Goal: Transaction & Acquisition: Purchase product/service

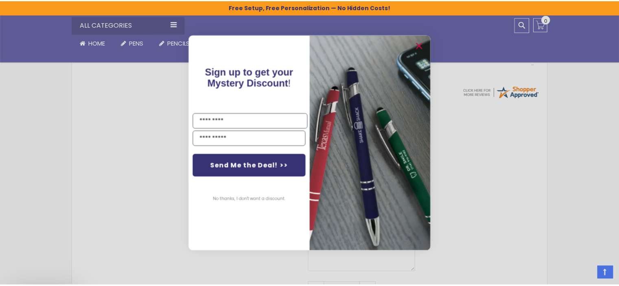
scroll to position [299, 0]
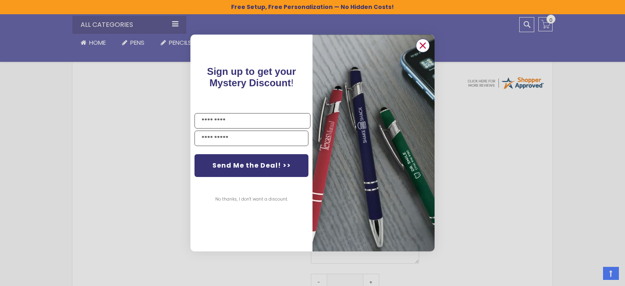
click at [423, 46] on icon "Close dialog" at bounding box center [422, 45] width 5 height 5
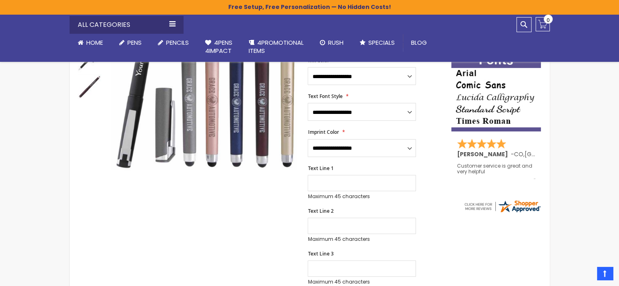
scroll to position [96, 0]
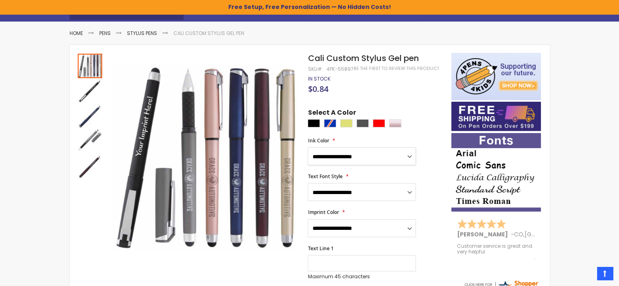
click at [411, 164] on select "**********" at bounding box center [361, 156] width 108 height 18
click at [331, 128] on div at bounding box center [376, 124] width 139 height 10
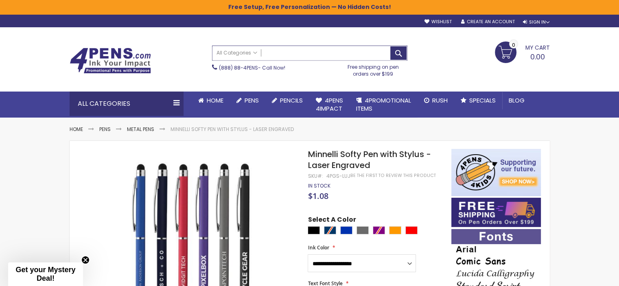
click at [281, 55] on input "Search" at bounding box center [309, 53] width 194 height 14
click at [154, 130] on link "Metal Pens" at bounding box center [140, 129] width 27 height 7
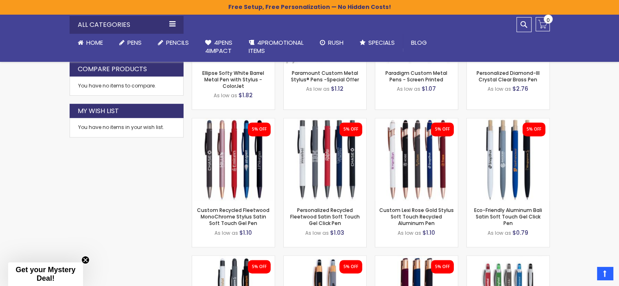
scroll to position [447, 0]
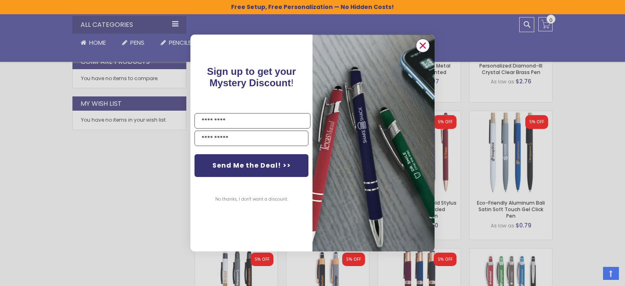
click at [423, 44] on icon "Close dialog" at bounding box center [422, 45] width 5 height 5
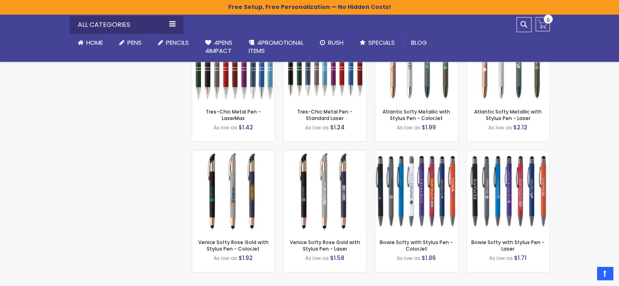
scroll to position [2359, 0]
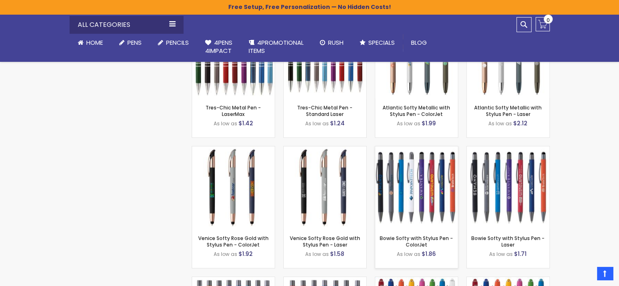
click at [413, 192] on img at bounding box center [416, 187] width 83 height 83
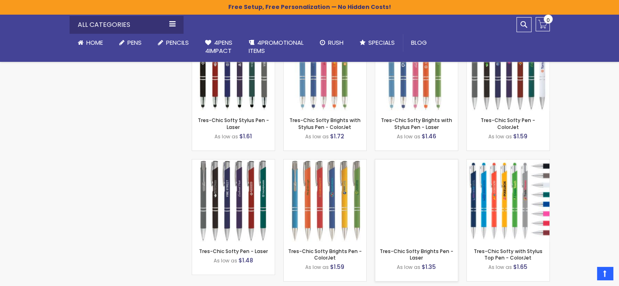
scroll to position [3172, 0]
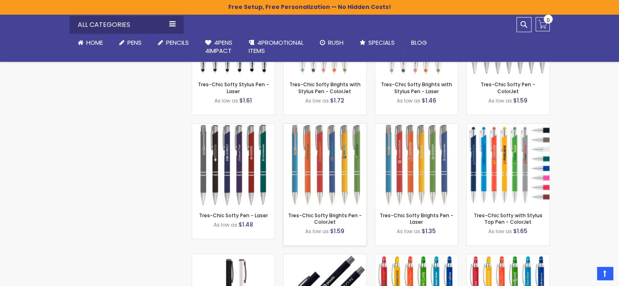
click at [332, 193] on div "- *** + Add to Cart" at bounding box center [324, 193] width 83 height 14
click at [316, 224] on link "Tres-Chic Softy Brights Pen - ColorJet" at bounding box center [325, 218] width 74 height 13
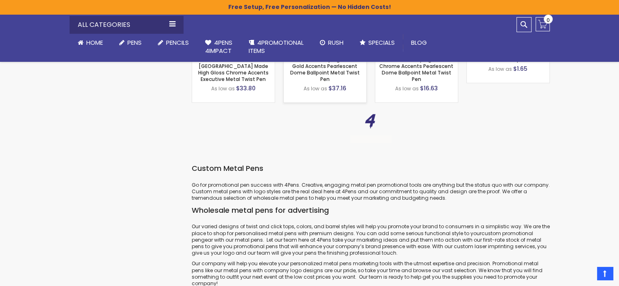
scroll to position [4799, 0]
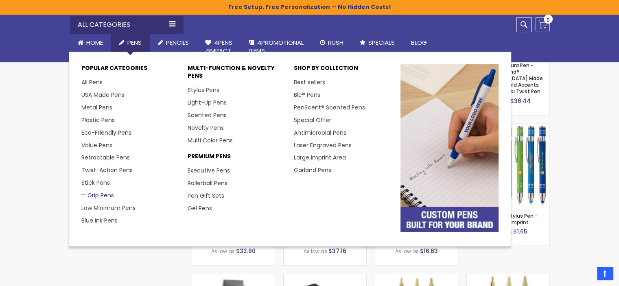
click at [105, 196] on link "Grip Pens" at bounding box center [97, 195] width 33 height 8
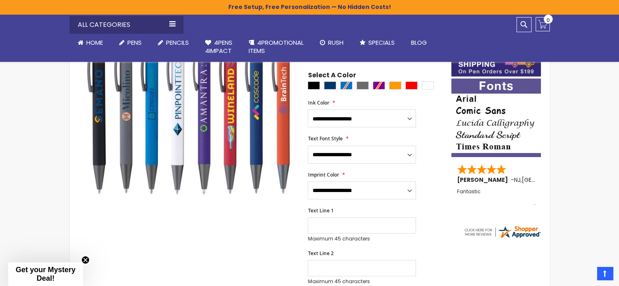
scroll to position [137, 0]
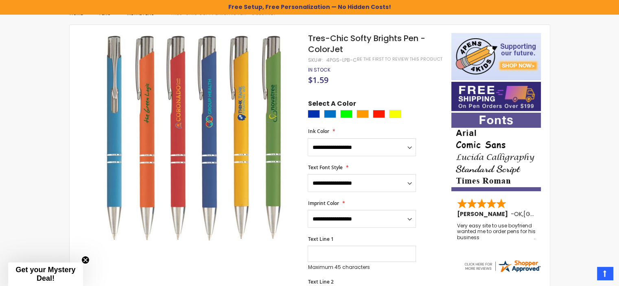
scroll to position [137, 0]
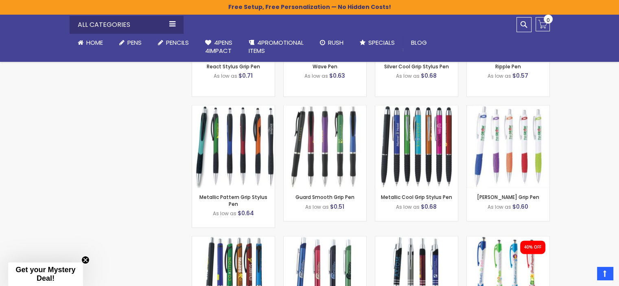
scroll to position [950, 0]
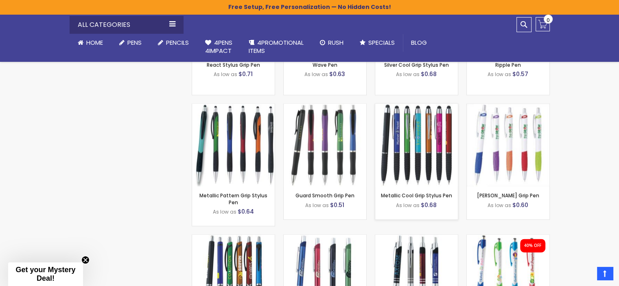
click at [418, 154] on img at bounding box center [416, 145] width 83 height 83
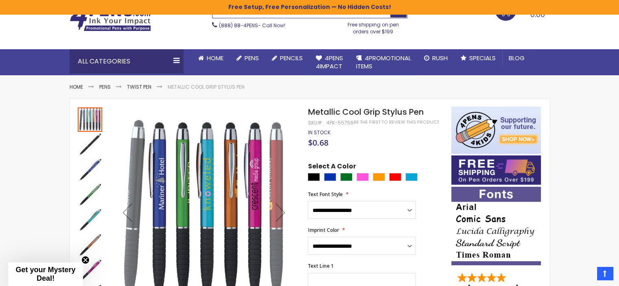
scroll to position [41, 0]
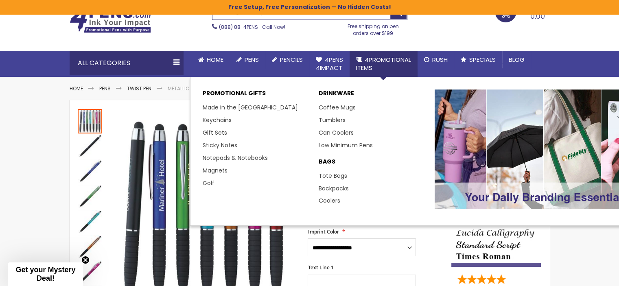
click at [383, 60] on span "4PROMOTIONAL ITEMS" at bounding box center [383, 63] width 55 height 17
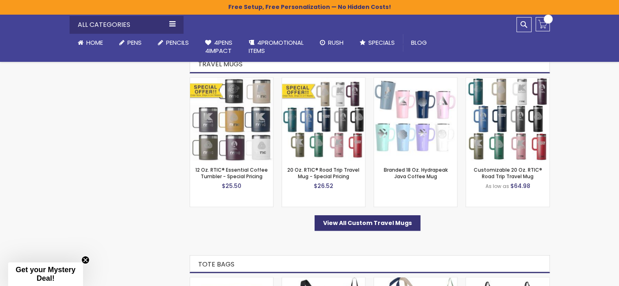
scroll to position [732, 0]
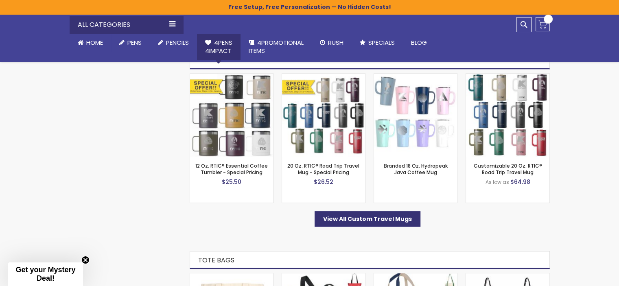
click at [226, 48] on span "4Pens 4impact" at bounding box center [218, 46] width 27 height 17
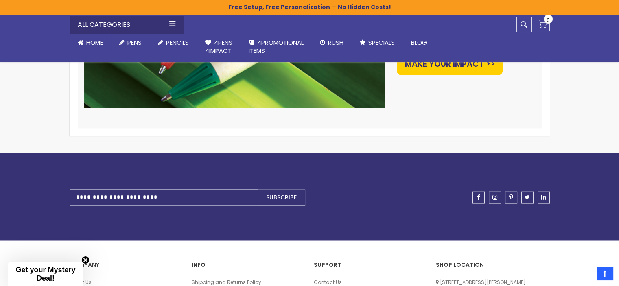
scroll to position [1383, 0]
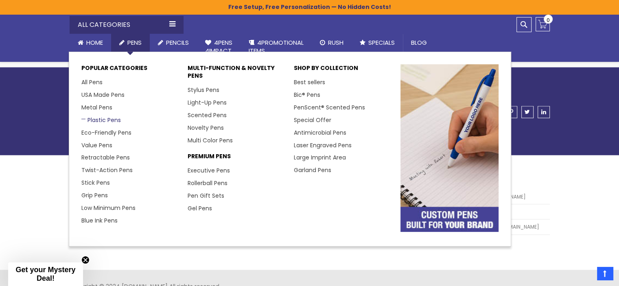
click at [95, 122] on link "Plastic Pens" at bounding box center [100, 120] width 39 height 8
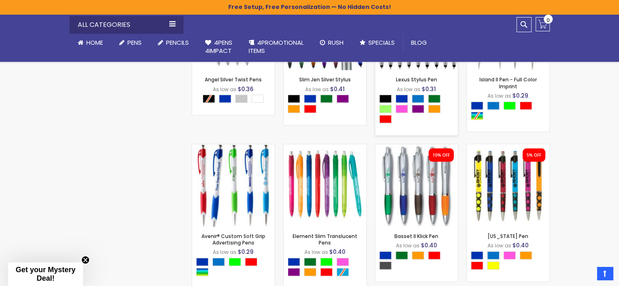
scroll to position [1723, 0]
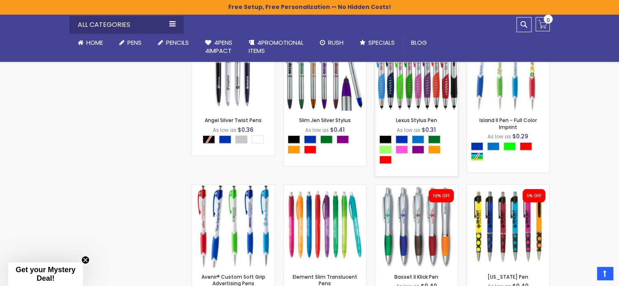
click at [423, 114] on div "Lexus Stylus Pen As low as $0.31 - *** +" at bounding box center [416, 143] width 83 height 65
click at [404, 107] on img at bounding box center [416, 69] width 83 height 83
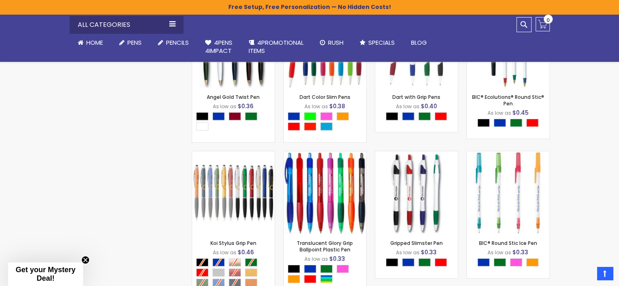
scroll to position [2211, 0]
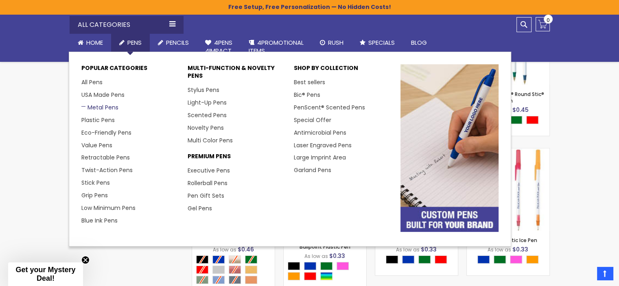
click at [96, 107] on link "Metal Pens" at bounding box center [99, 107] width 37 height 8
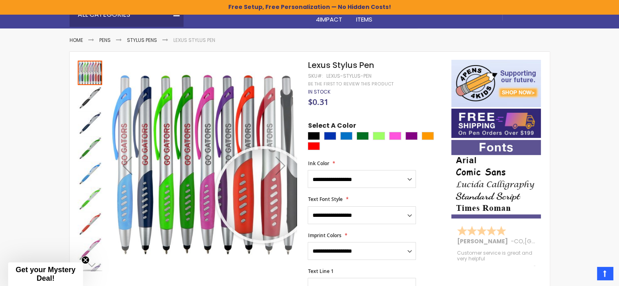
scroll to position [136, 0]
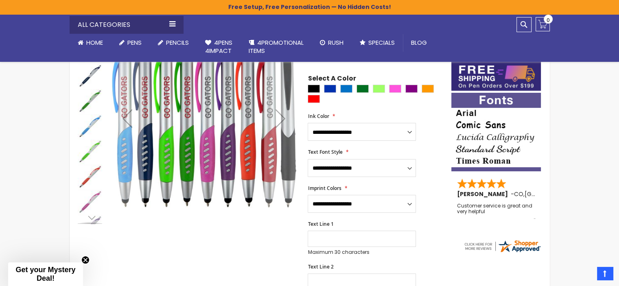
click at [85, 84] on img "Lexus Stylus Pen" at bounding box center [90, 76] width 24 height 24
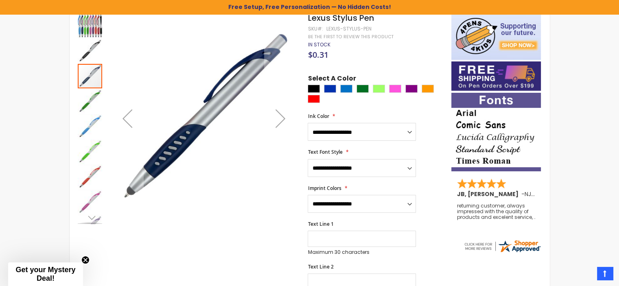
scroll to position [55, 0]
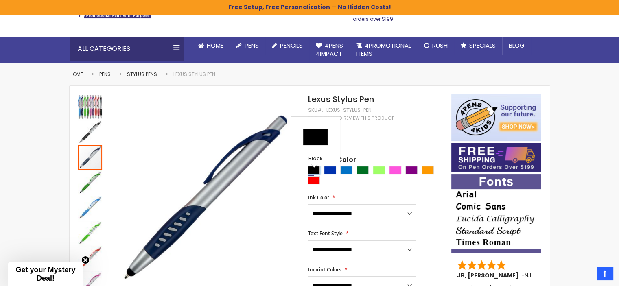
click at [314, 174] on div "Black" at bounding box center [313, 170] width 12 height 8
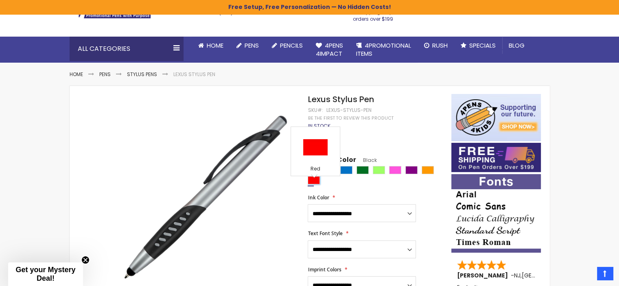
click at [312, 184] on div "Red" at bounding box center [313, 180] width 12 height 8
type input "****"
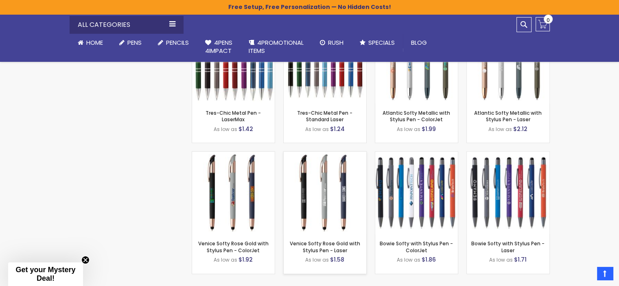
scroll to position [2374, 0]
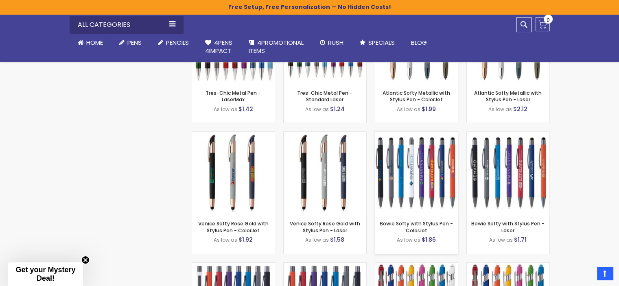
click at [411, 192] on img at bounding box center [416, 173] width 83 height 83
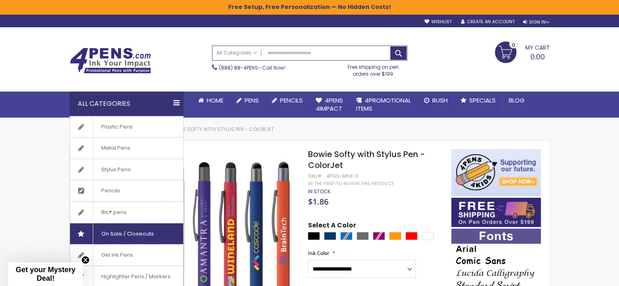
click at [109, 233] on span "On Sale / Closeouts" at bounding box center [127, 233] width 69 height 21
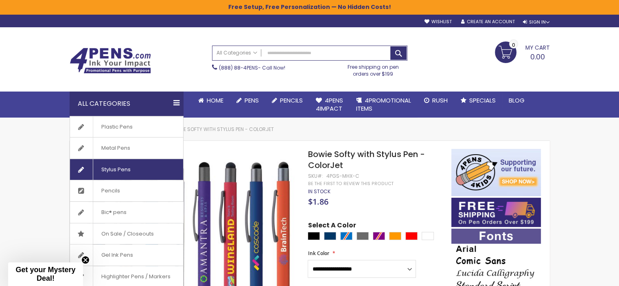
scroll to position [41, 0]
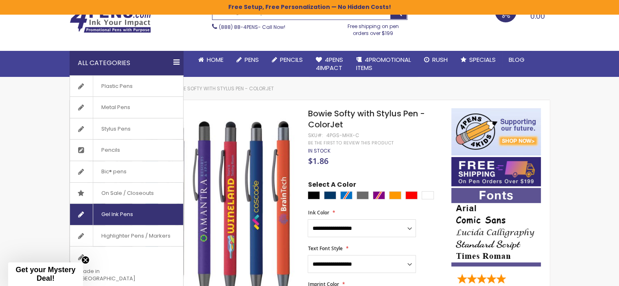
click at [116, 214] on span "Gel Ink Pens" at bounding box center [117, 214] width 48 height 21
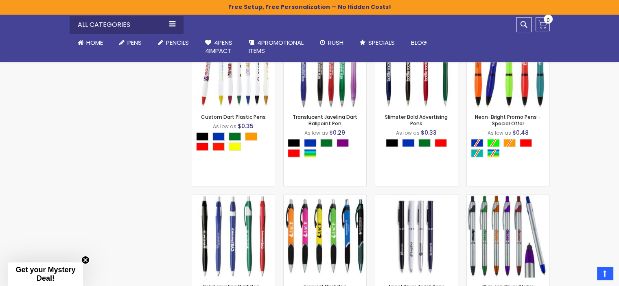
scroll to position [991, 0]
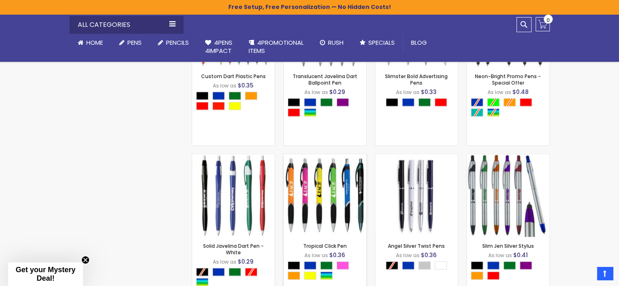
click at [360, 211] on img at bounding box center [324, 195] width 83 height 83
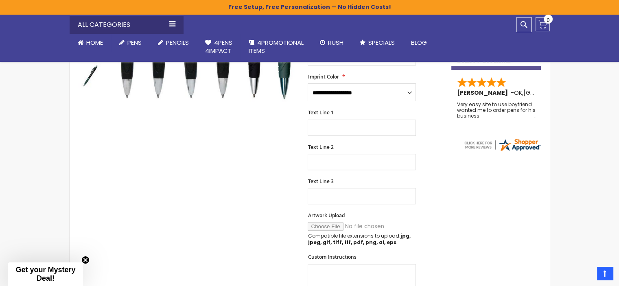
scroll to position [244, 0]
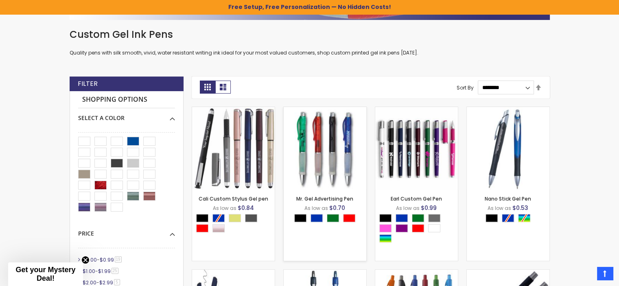
scroll to position [178, 0]
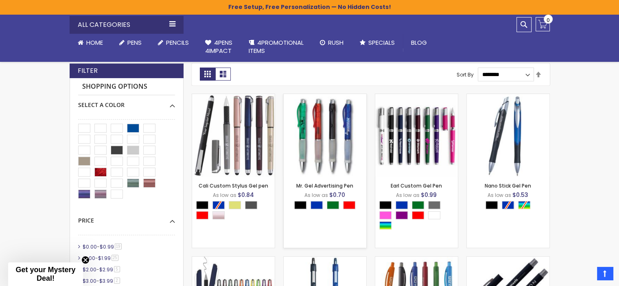
click at [328, 156] on img at bounding box center [324, 135] width 83 height 83
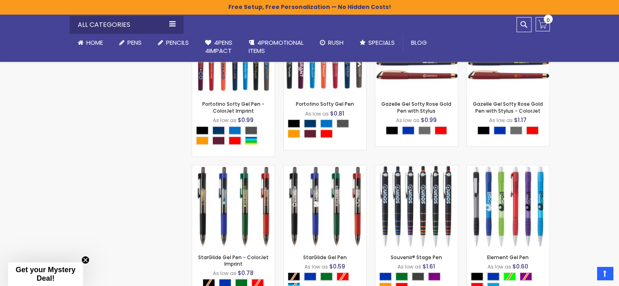
scroll to position [1398, 0]
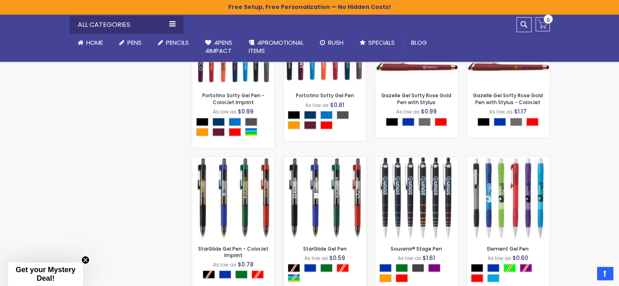
click at [314, 225] on div "- *** + Add to Cart" at bounding box center [324, 226] width 83 height 14
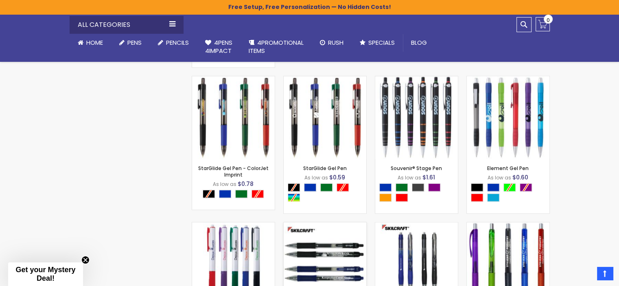
scroll to position [1479, 0]
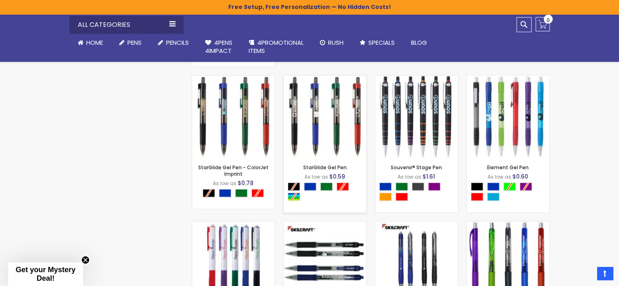
click at [302, 142] on div "- *** + Add to Cart" at bounding box center [324, 144] width 83 height 14
click at [314, 143] on div "- *** + Add to Cart" at bounding box center [324, 144] width 83 height 14
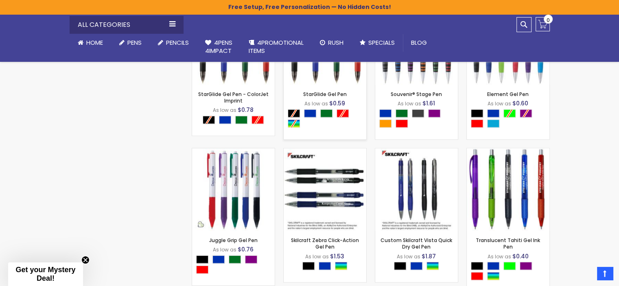
scroll to position [1561, 0]
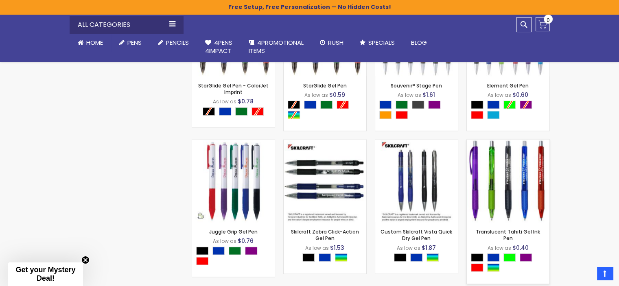
click at [524, 198] on img at bounding box center [507, 181] width 83 height 83
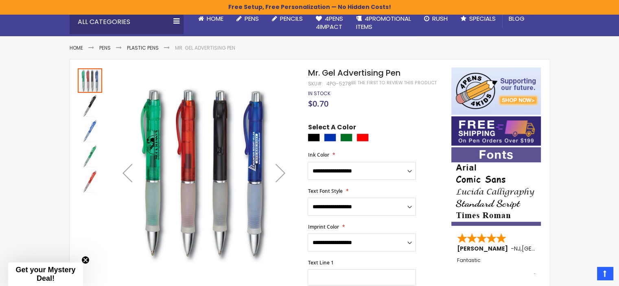
scroll to position [81, 0]
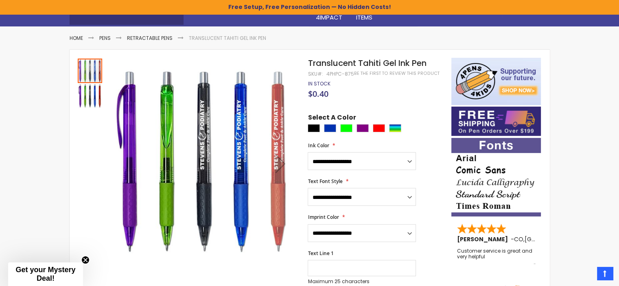
scroll to position [81, 0]
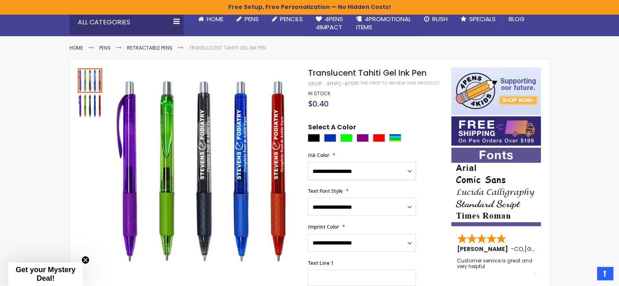
click at [411, 180] on select "**********" at bounding box center [361, 171] width 108 height 18
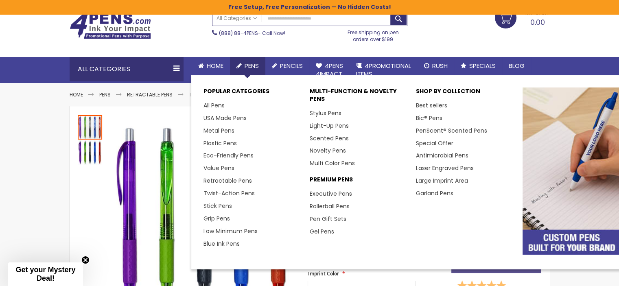
scroll to position [41, 0]
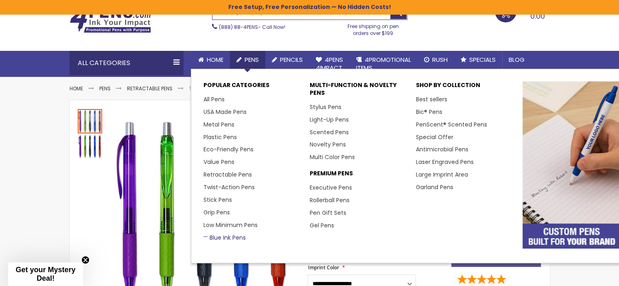
click at [218, 239] on link "Blue Ink Pens" at bounding box center [224, 237] width 42 height 8
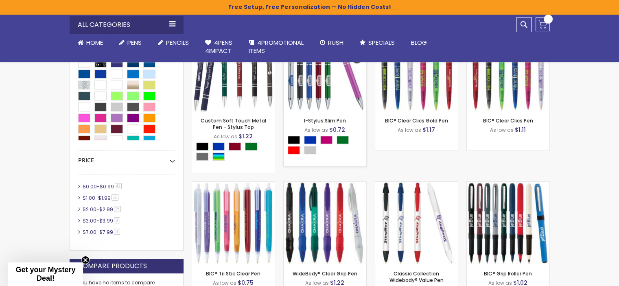
scroll to position [244, 0]
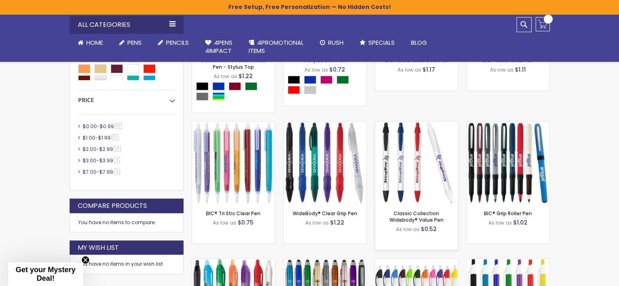
click at [403, 162] on img at bounding box center [416, 163] width 83 height 83
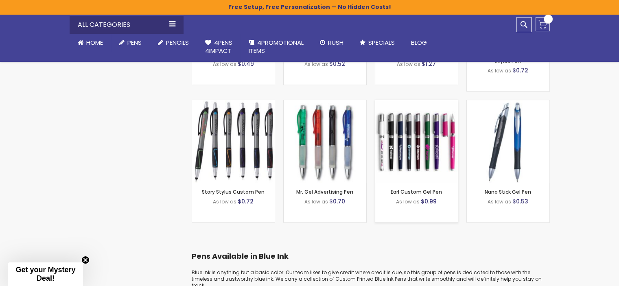
scroll to position [813, 0]
click at [498, 151] on img at bounding box center [507, 142] width 83 height 83
click at [251, 163] on div "- *** + Add to Cart" at bounding box center [233, 170] width 83 height 14
click at [217, 189] on link "Story Stylus Custom Pen" at bounding box center [233, 192] width 63 height 7
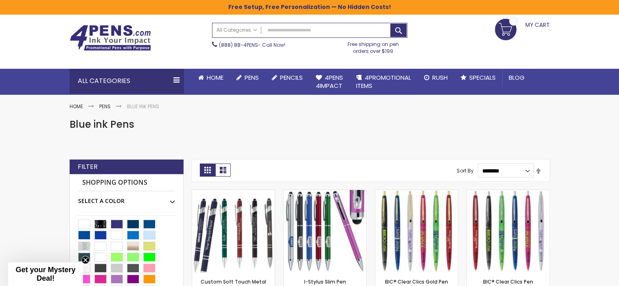
scroll to position [41, 0]
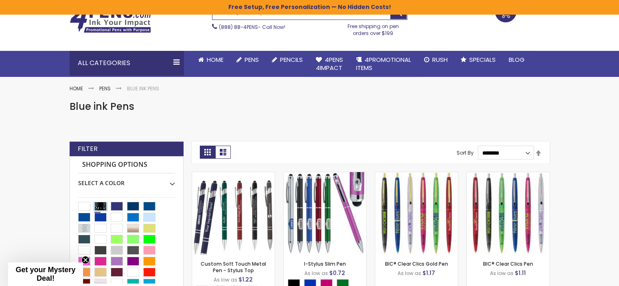
click at [98, 209] on div "Black Sparkle" at bounding box center [100, 206] width 12 height 9
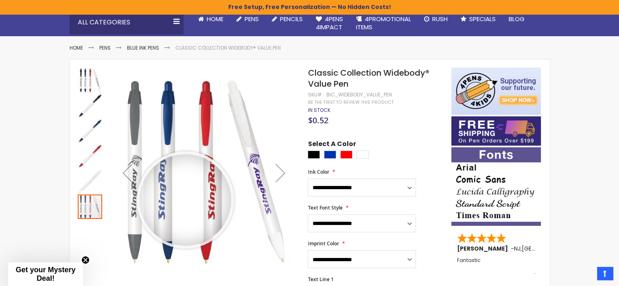
scroll to position [81, 0]
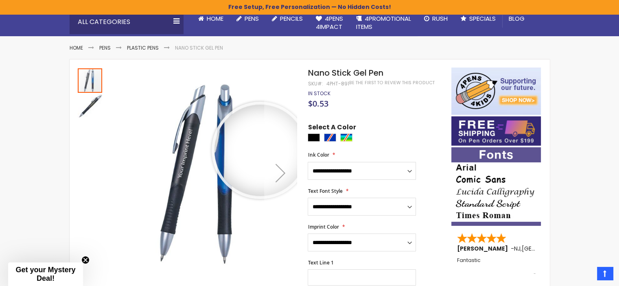
scroll to position [81, 0]
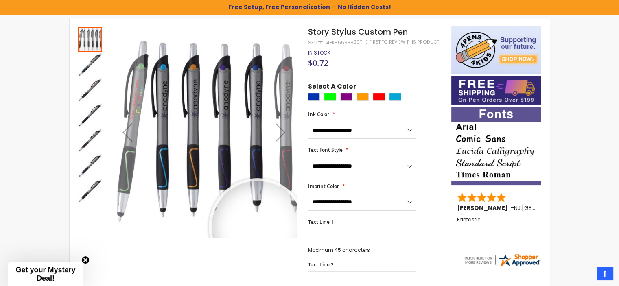
scroll to position [137, 0]
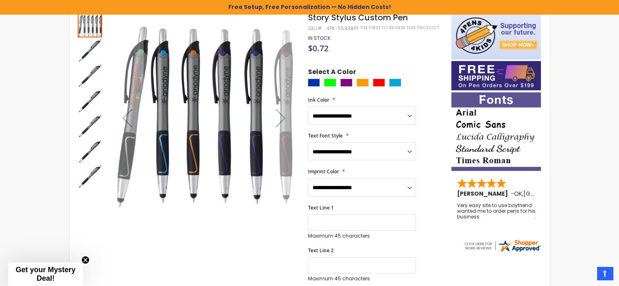
click at [287, 161] on div "Next" at bounding box center [280, 117] width 33 height 211
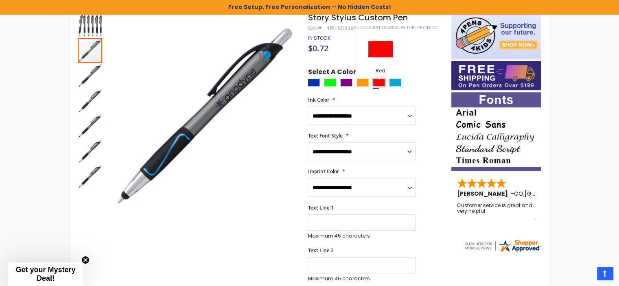
click at [375, 87] on div "Red" at bounding box center [379, 82] width 12 height 8
type input "****"
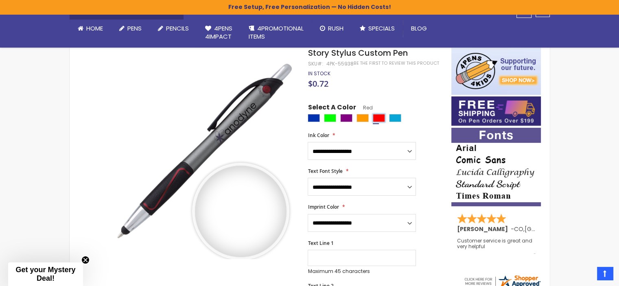
scroll to position [96, 0]
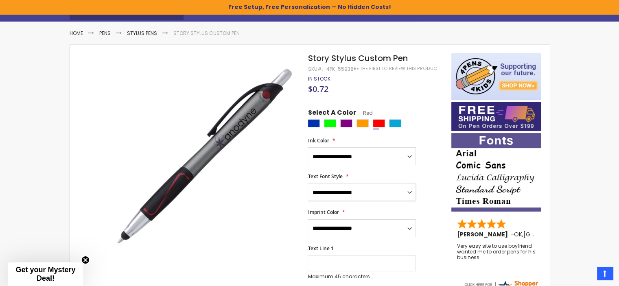
click at [408, 201] on select "**********" at bounding box center [361, 192] width 108 height 18
click at [407, 163] on select "**********" at bounding box center [361, 156] width 108 height 18
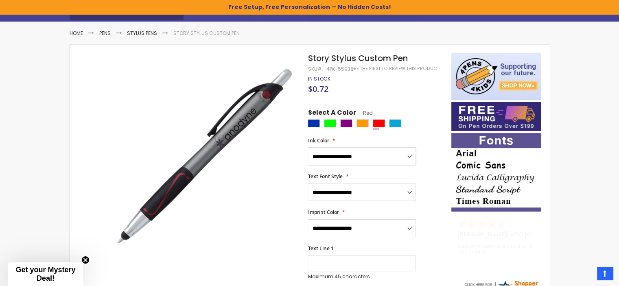
select select "****"
click at [307, 154] on select "**********" at bounding box center [361, 156] width 108 height 18
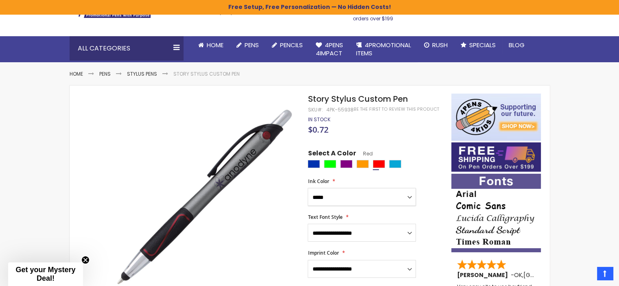
scroll to position [55, 0]
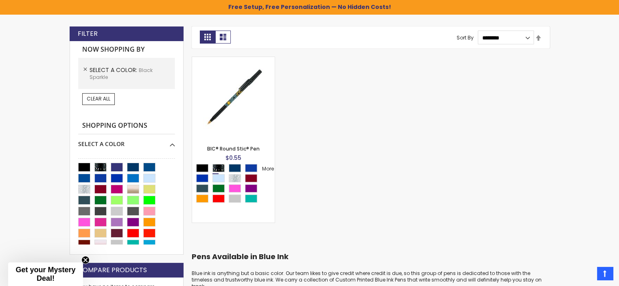
scroll to position [163, 0]
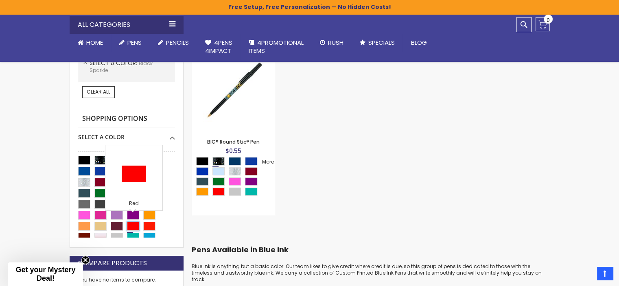
click at [133, 222] on div "Red" at bounding box center [133, 226] width 12 height 9
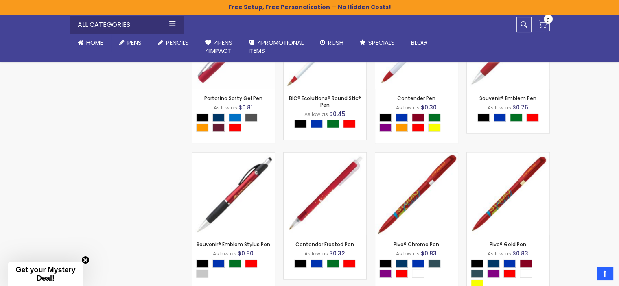
scroll to position [2115, 0]
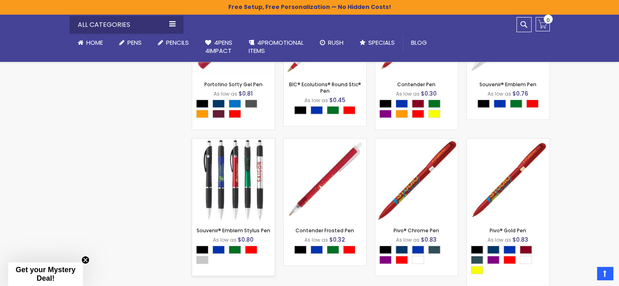
click at [237, 167] on img at bounding box center [233, 180] width 83 height 83
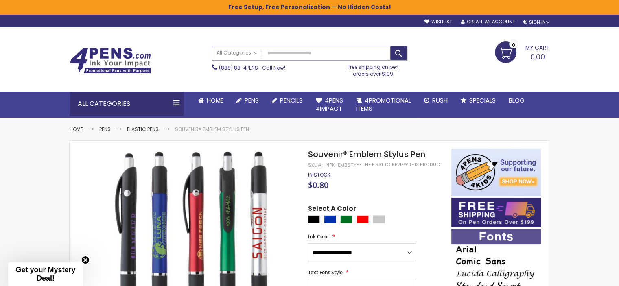
click at [278, 57] on input "Search" at bounding box center [309, 53] width 194 height 14
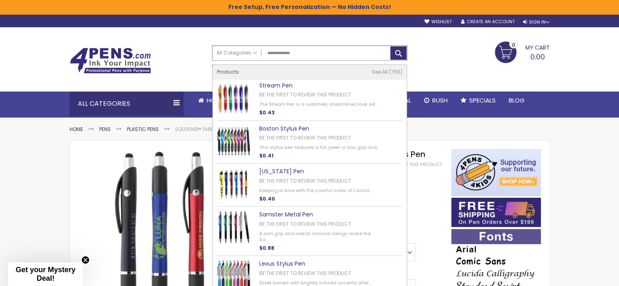
type input "**********"
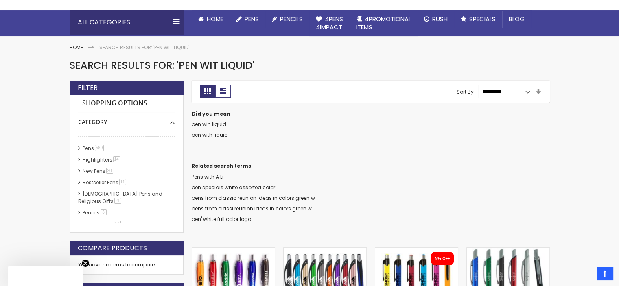
scroll to position [81, 0]
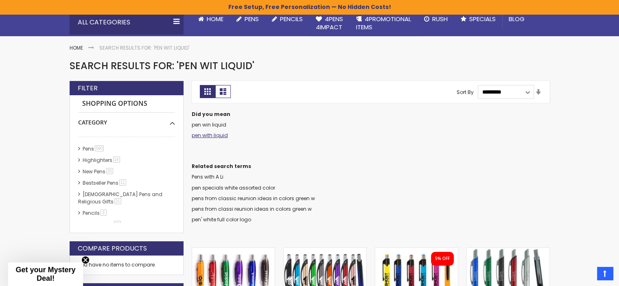
click at [208, 135] on link "pen with liquid" at bounding box center [210, 135] width 36 height 7
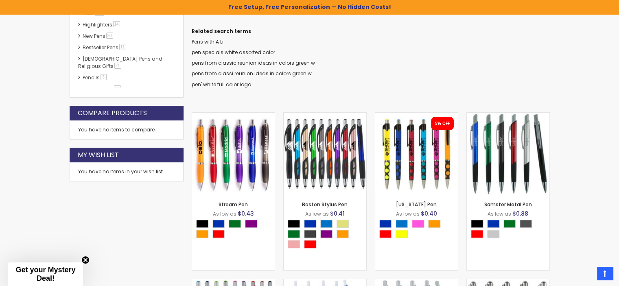
scroll to position [218, 0]
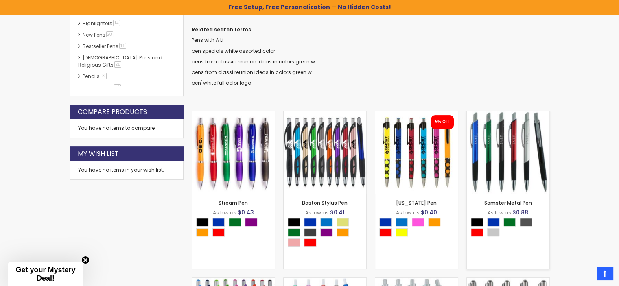
click at [506, 167] on img at bounding box center [507, 152] width 83 height 83
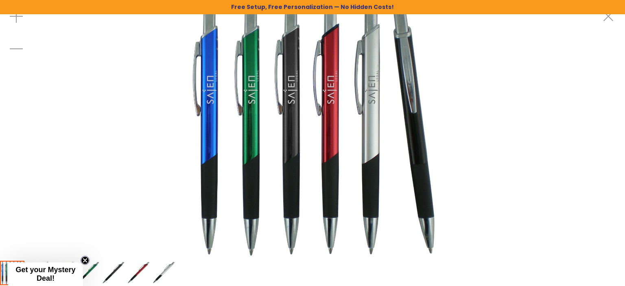
click at [81, 260] on icon "Close teaser" at bounding box center [85, 260] width 8 height 8
click at [290, 165] on img at bounding box center [313, 130] width 260 height 260
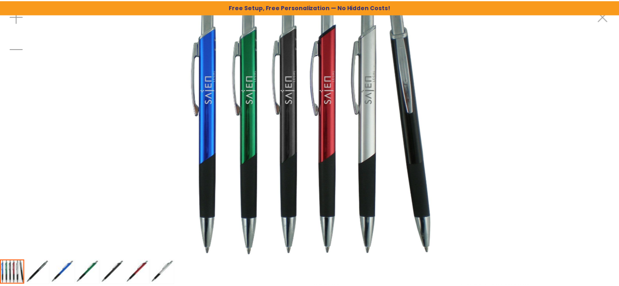
scroll to position [122, 0]
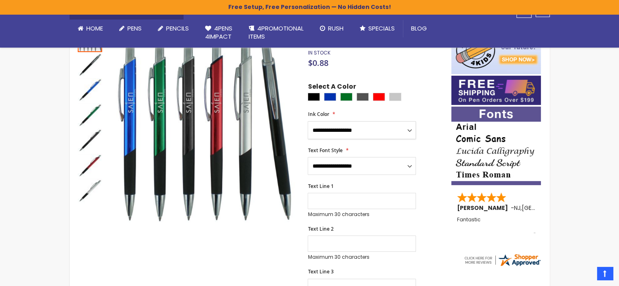
click at [407, 136] on select "**********" at bounding box center [361, 130] width 108 height 18
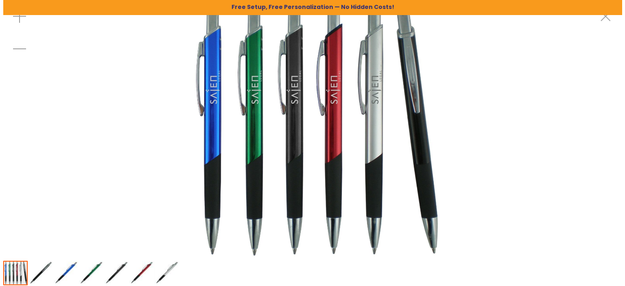
scroll to position [0, 0]
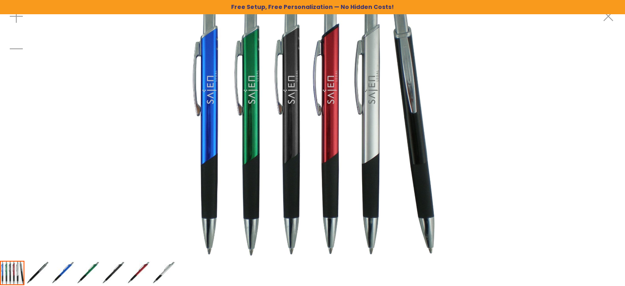
click at [331, 187] on img at bounding box center [313, 130] width 260 height 260
click at [55, 271] on img "Samster Metal Pen" at bounding box center [62, 273] width 24 height 24
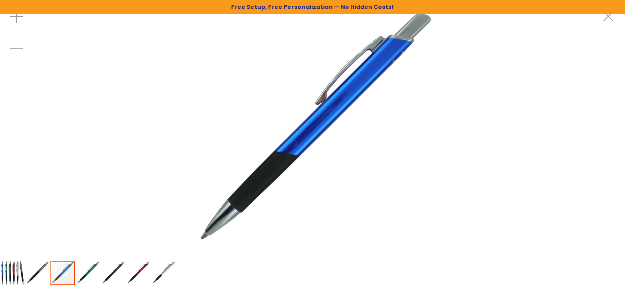
click at [141, 272] on img "Samster Metal Pen" at bounding box center [138, 273] width 24 height 24
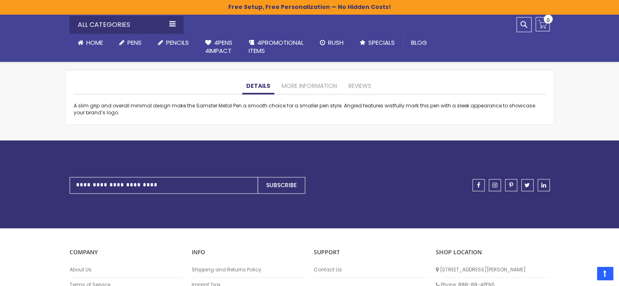
scroll to position [691, 0]
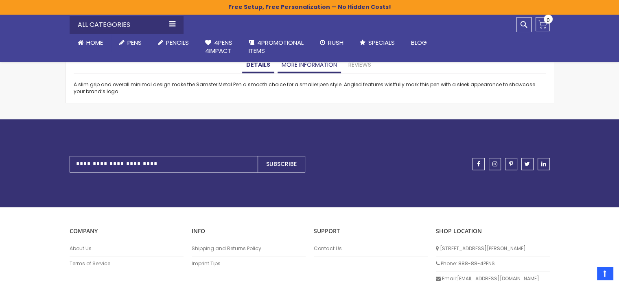
click at [311, 73] on link "More Information" at bounding box center [308, 65] width 63 height 16
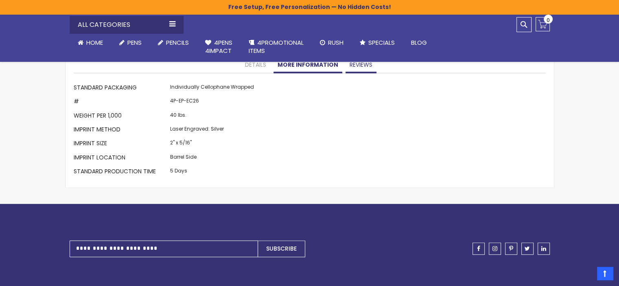
click at [360, 73] on link "Reviews" at bounding box center [360, 65] width 31 height 16
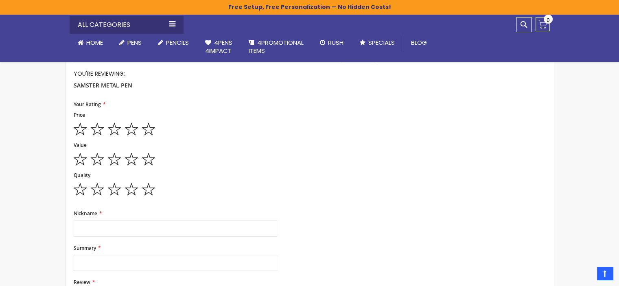
scroll to position [617, 0]
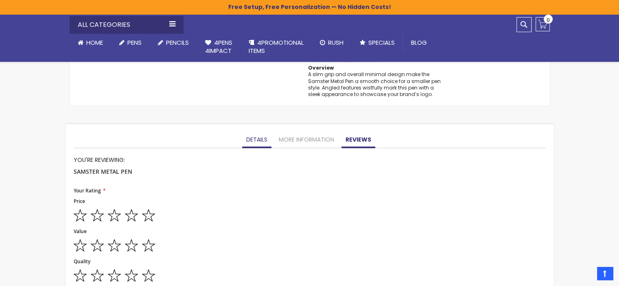
click at [264, 148] on link "Details" at bounding box center [256, 140] width 29 height 16
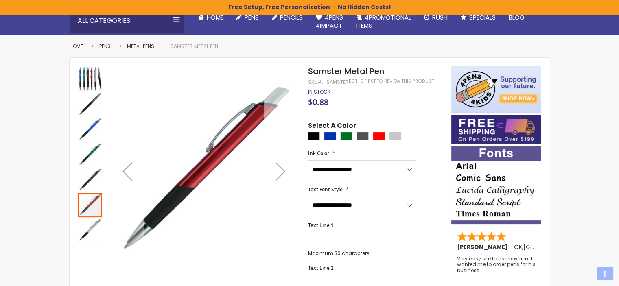
scroll to position [88, 0]
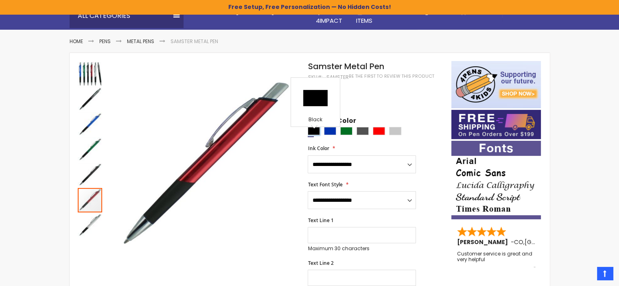
click at [316, 135] on div "Black" at bounding box center [313, 131] width 12 height 8
type input "****"
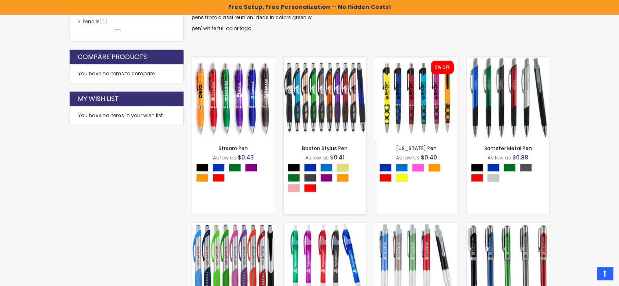
scroll to position [273, 0]
click at [314, 108] on img at bounding box center [324, 97] width 83 height 83
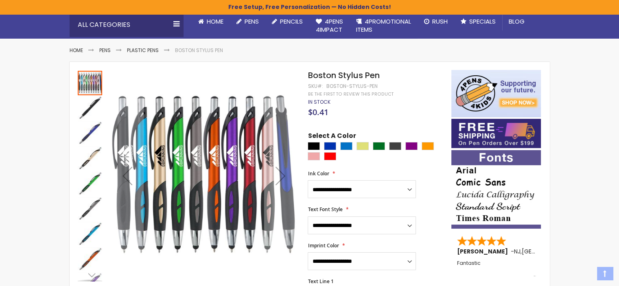
scroll to position [81, 0]
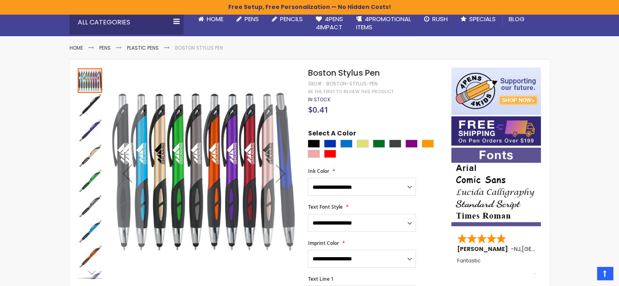
click at [92, 109] on img "Boston Stylus Pen" at bounding box center [90, 106] width 24 height 24
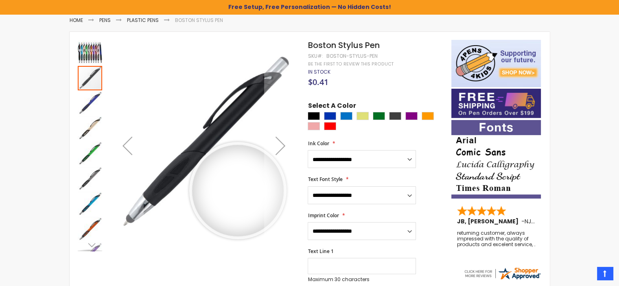
scroll to position [122, 0]
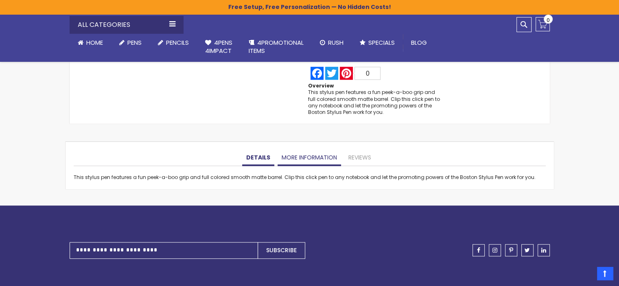
click at [300, 166] on link "More Information" at bounding box center [308, 158] width 63 height 16
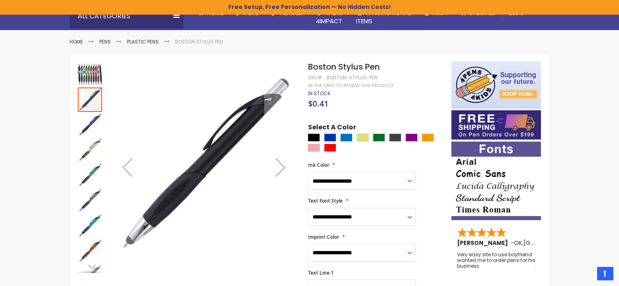
scroll to position [74, 0]
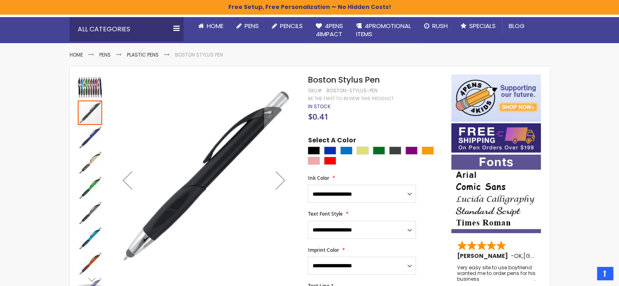
click at [89, 169] on img "Boston Stylus Pen" at bounding box center [90, 163] width 24 height 24
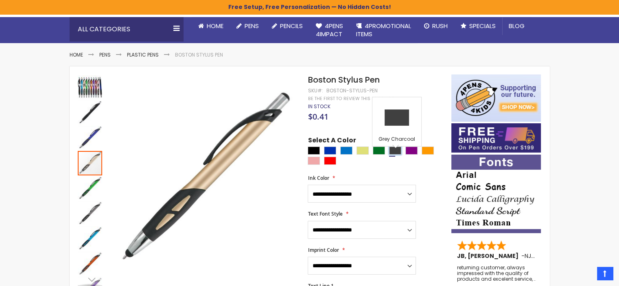
click at [395, 153] on div "Grey Charcoal" at bounding box center [395, 150] width 12 height 8
type input "****"
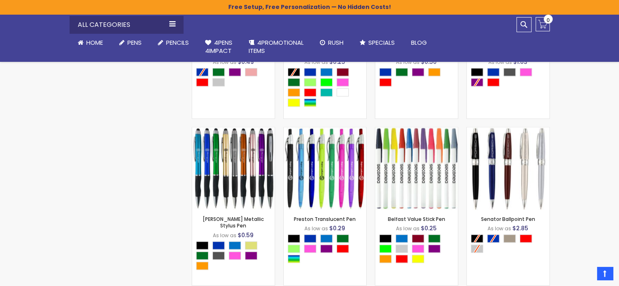
scroll to position [720, 0]
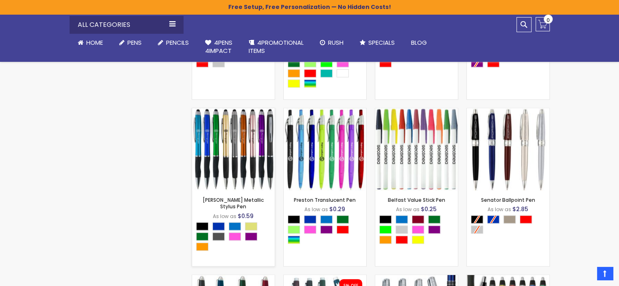
click at [247, 156] on img at bounding box center [233, 149] width 83 height 83
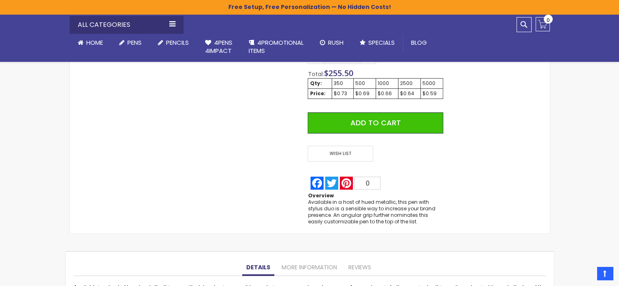
scroll to position [529, 0]
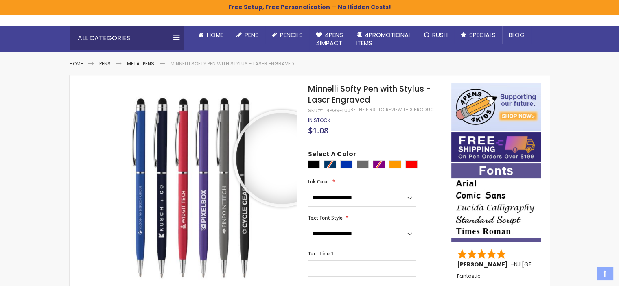
scroll to position [81, 0]
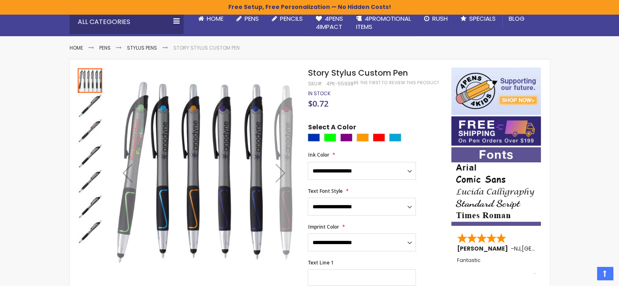
scroll to position [81, 0]
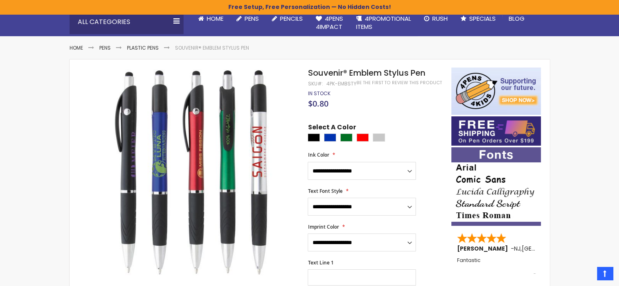
scroll to position [81, 0]
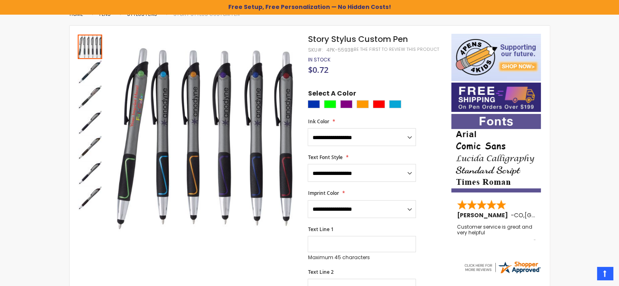
scroll to position [96, 0]
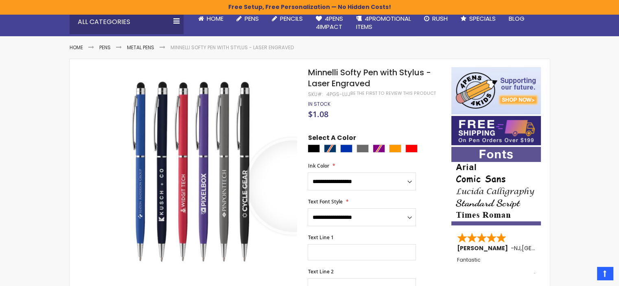
scroll to position [81, 0]
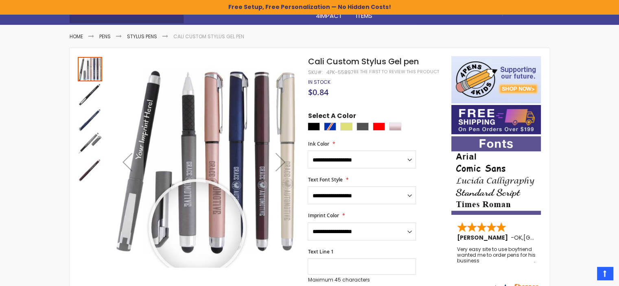
scroll to position [81, 0]
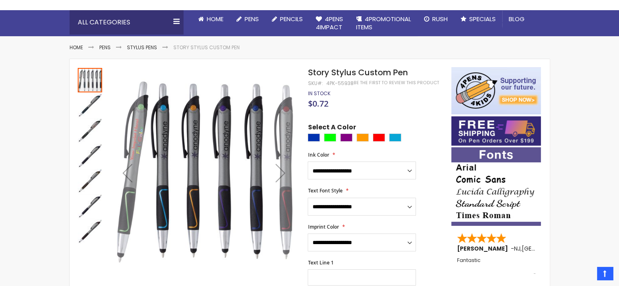
scroll to position [81, 0]
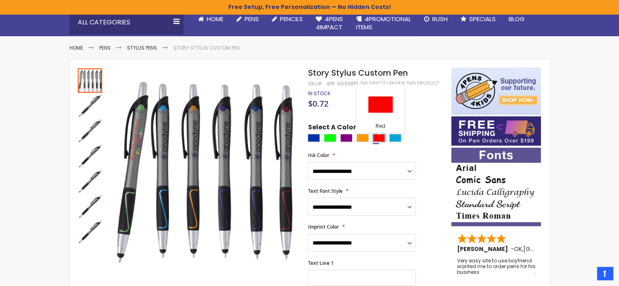
click at [381, 142] on div "Red" at bounding box center [379, 138] width 12 height 8
type input "****"
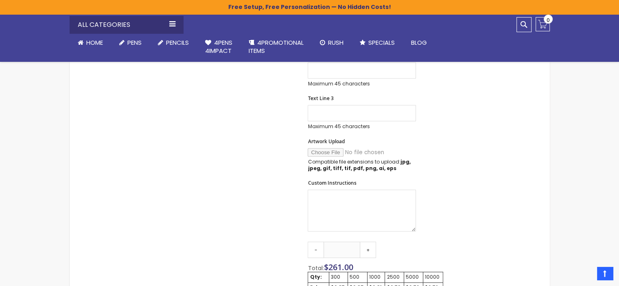
scroll to position [407, 0]
